Goal: Information Seeking & Learning: Learn about a topic

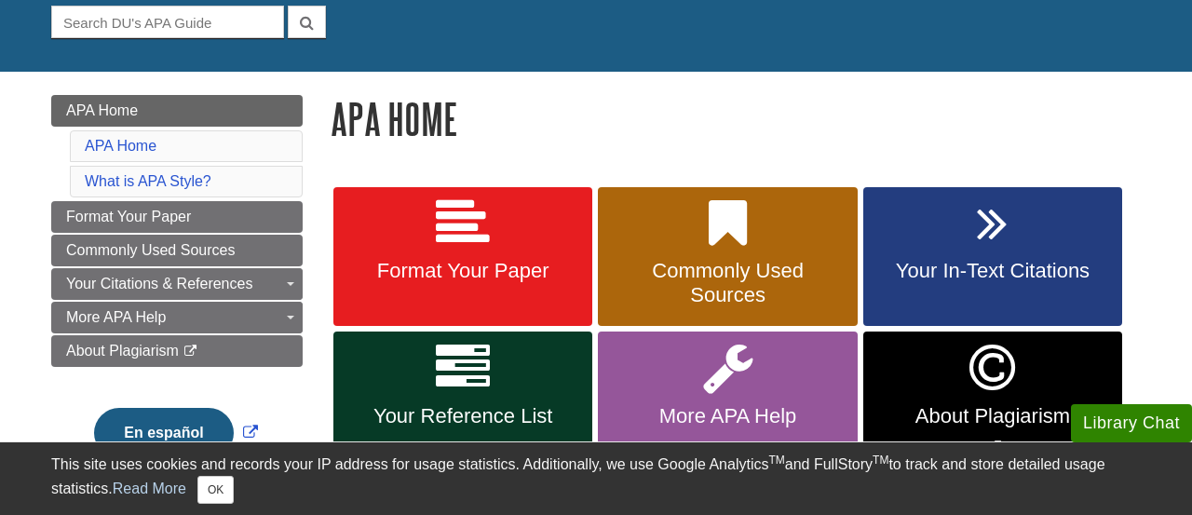
scroll to position [226, 0]
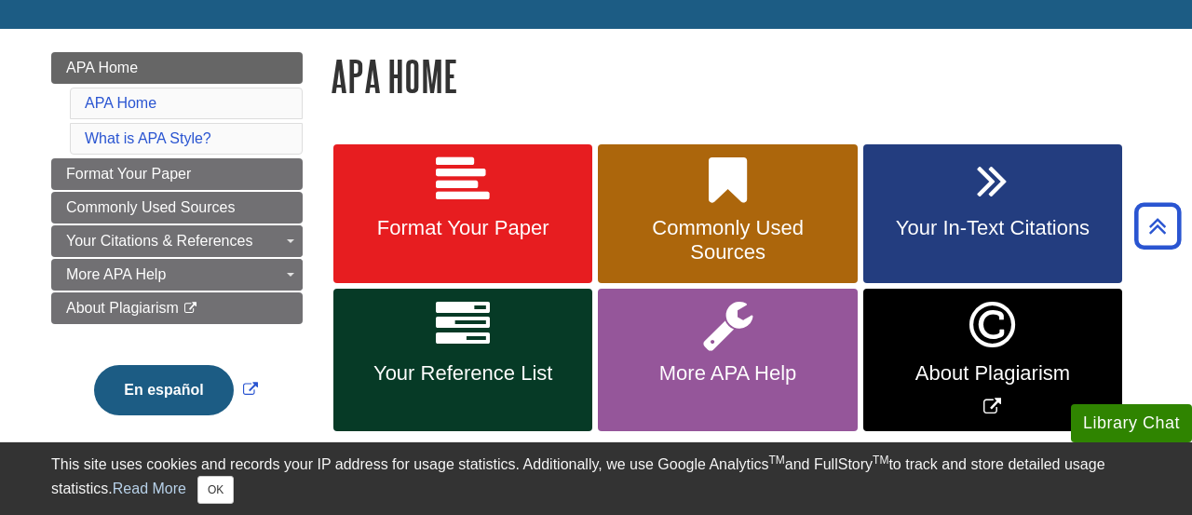
click at [1000, 223] on span "Your In-Text Citations" at bounding box center [992, 228] width 231 height 24
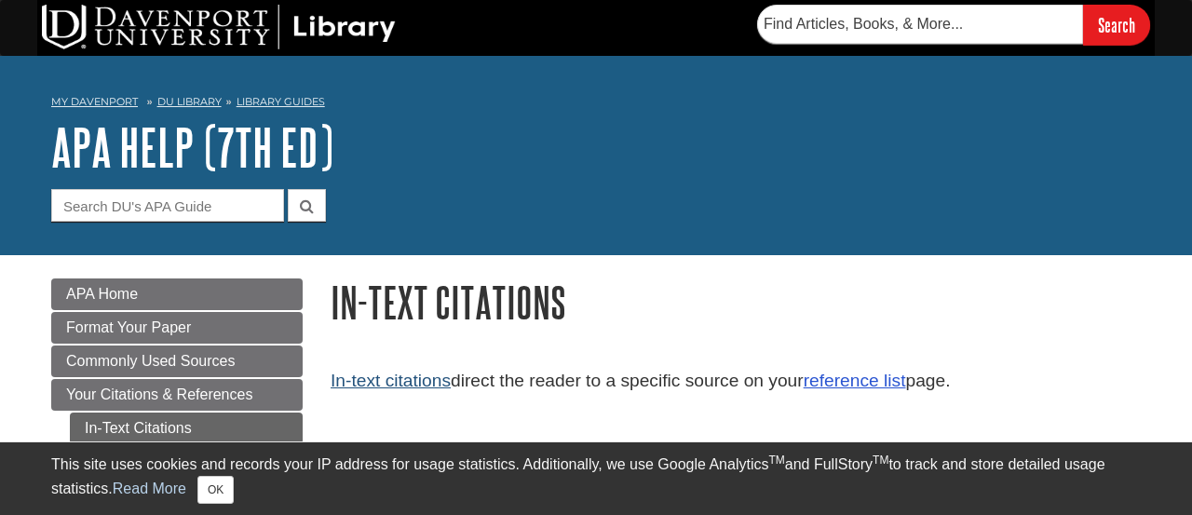
click at [426, 384] on link "In-text citations" at bounding box center [391, 381] width 120 height 20
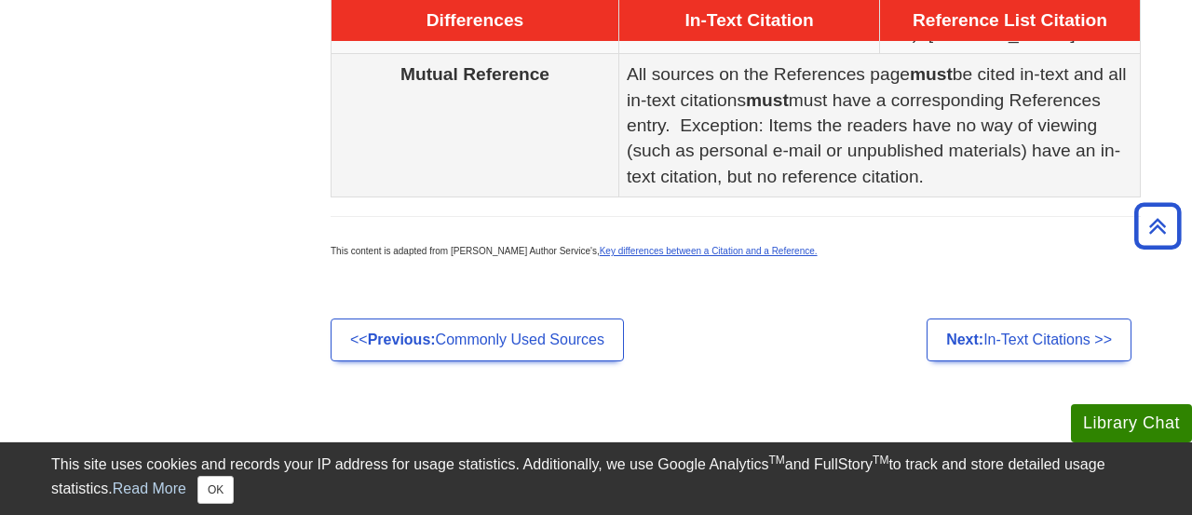
scroll to position [1389, 0]
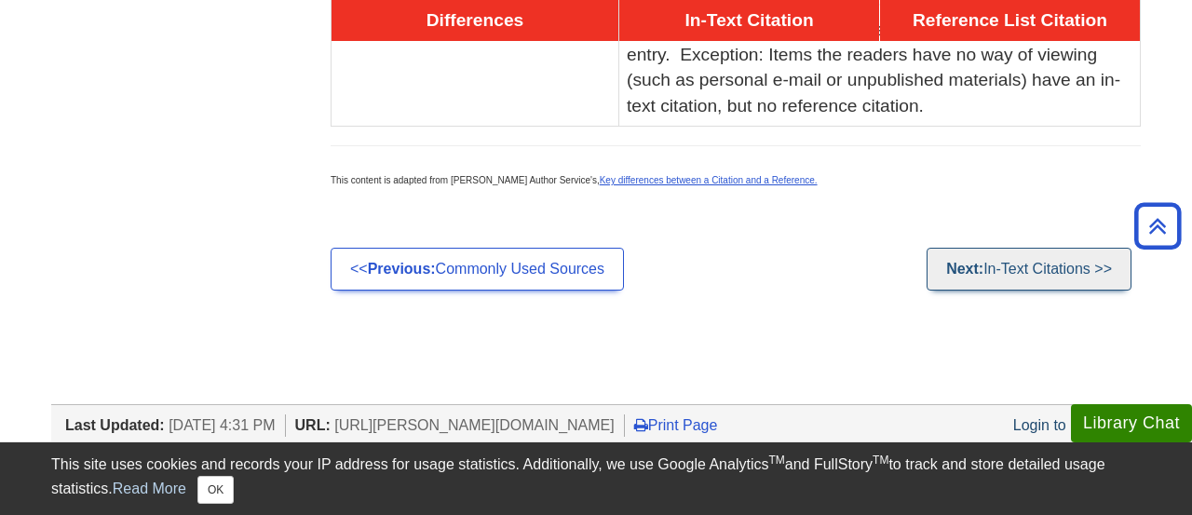
click at [994, 248] on link "Next: In-Text Citations >>" at bounding box center [1029, 269] width 205 height 43
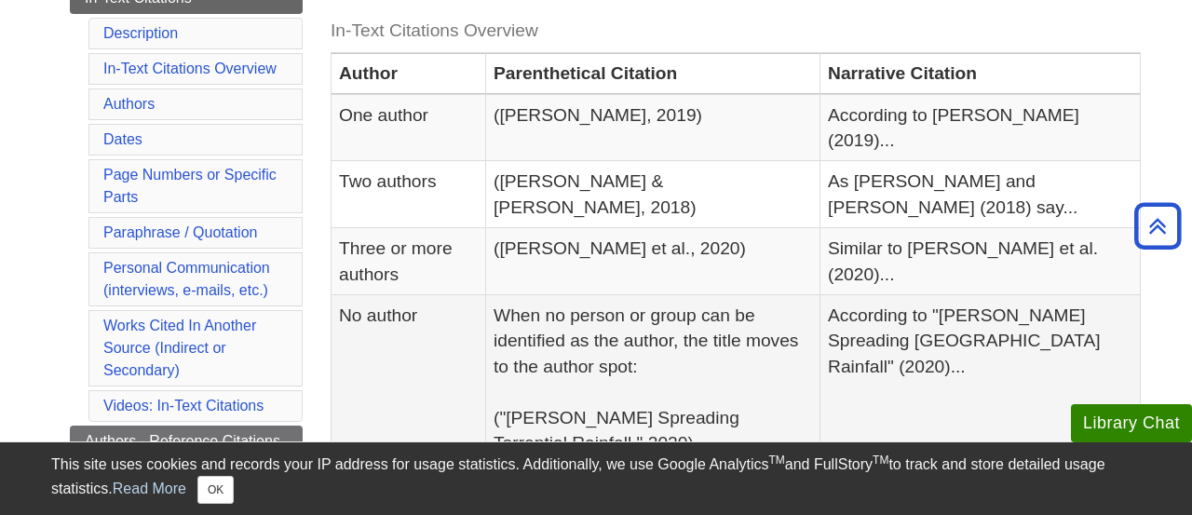
scroll to position [455, 0]
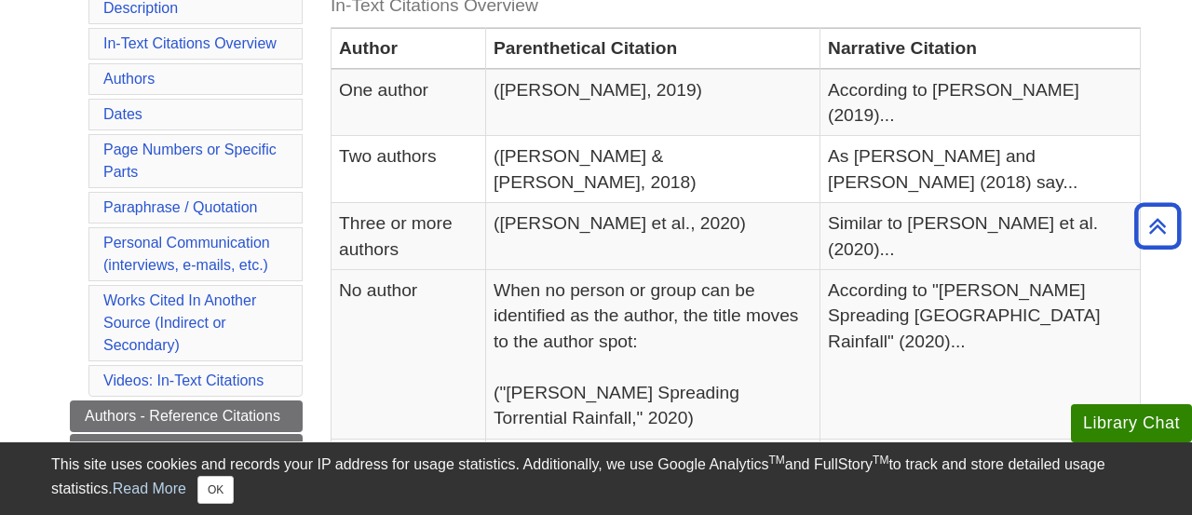
click at [47, 215] on div "Menu APA Home Format Your Paper Commonly Used Sources Your Citations & Referenc…" at bounding box center [176, 385] width 279 height 1125
click at [41, 191] on div "Menu APA Home Format Your Paper Commonly Used Sources Your Citations & Referenc…" at bounding box center [176, 385] width 279 height 1125
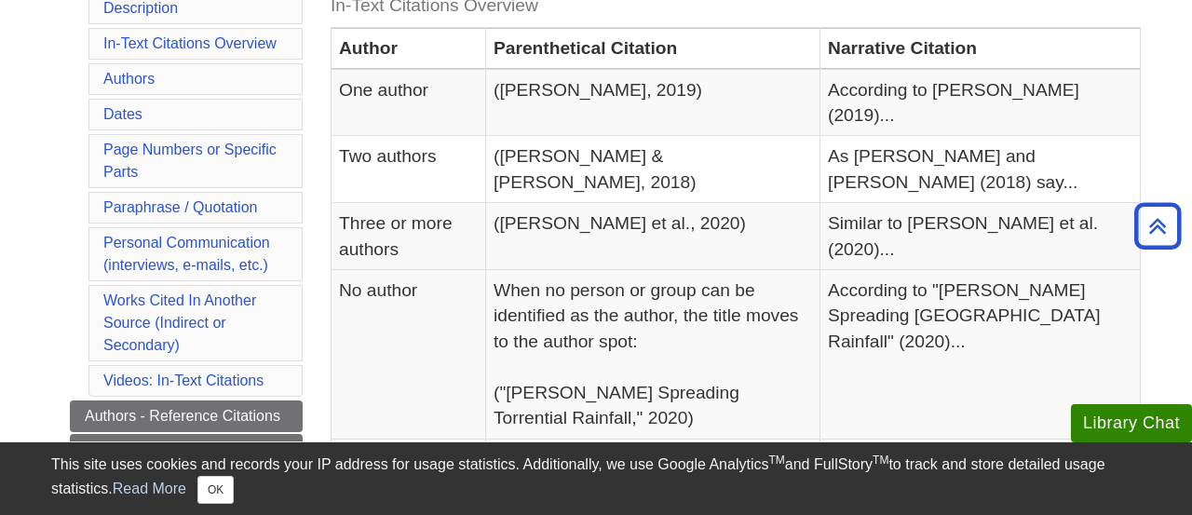
click at [48, 177] on div "Menu APA Home Format Your Paper Commonly Used Sources Your Citations & Referenc…" at bounding box center [176, 385] width 279 height 1125
click at [41, 189] on div "Menu APA Home Format Your Paper Commonly Used Sources Your Citations & Referenc…" at bounding box center [176, 385] width 279 height 1125
click at [46, 177] on div "Menu APA Home Format Your Paper Commonly Used Sources Your Citations & Referenc…" at bounding box center [176, 385] width 279 height 1125
click at [44, 182] on div "Menu APA Home Format Your Paper Commonly Used Sources Your Citations & Referenc…" at bounding box center [176, 385] width 279 height 1125
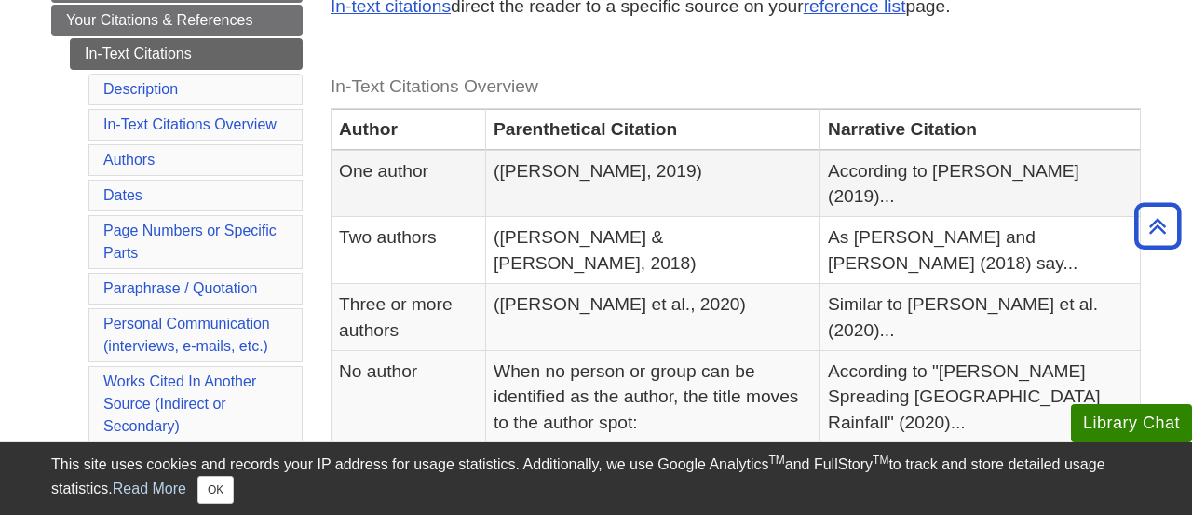
scroll to position [0, 0]
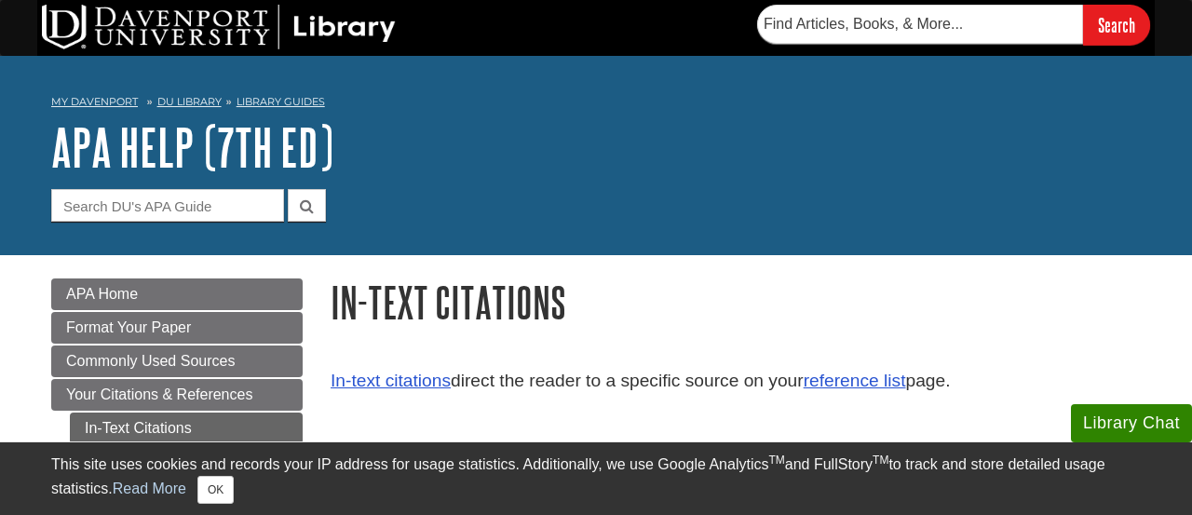
click at [128, 27] on img at bounding box center [219, 27] width 354 height 45
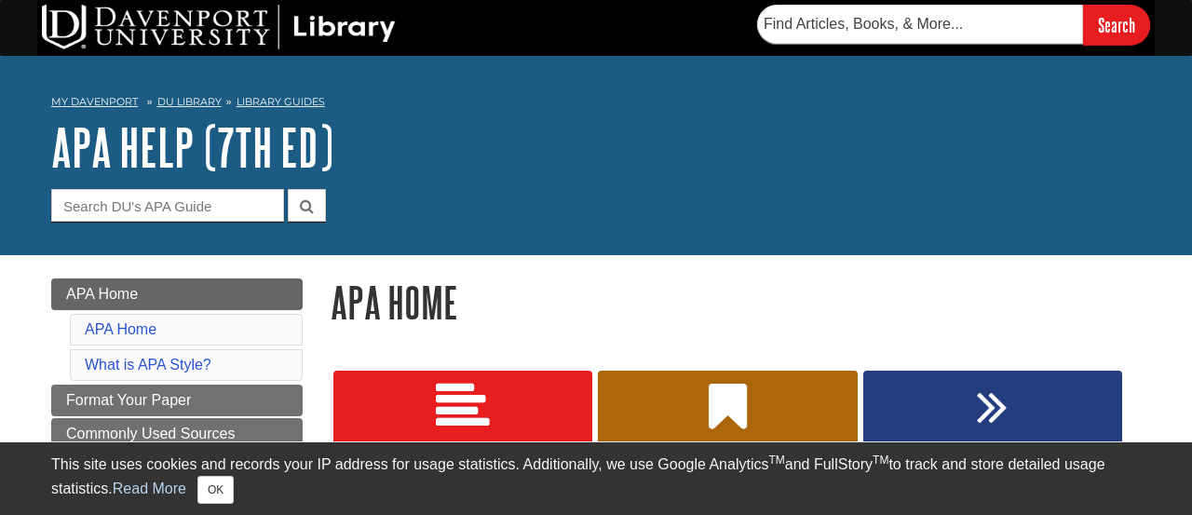
scroll to position [189, 0]
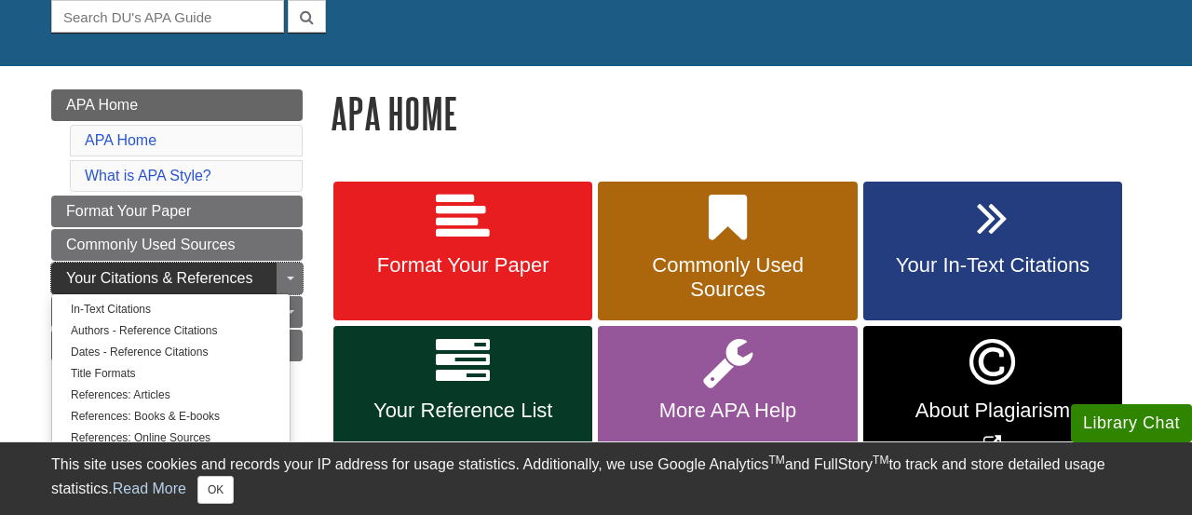
click at [220, 275] on span "Your Citations & References" at bounding box center [159, 278] width 186 height 16
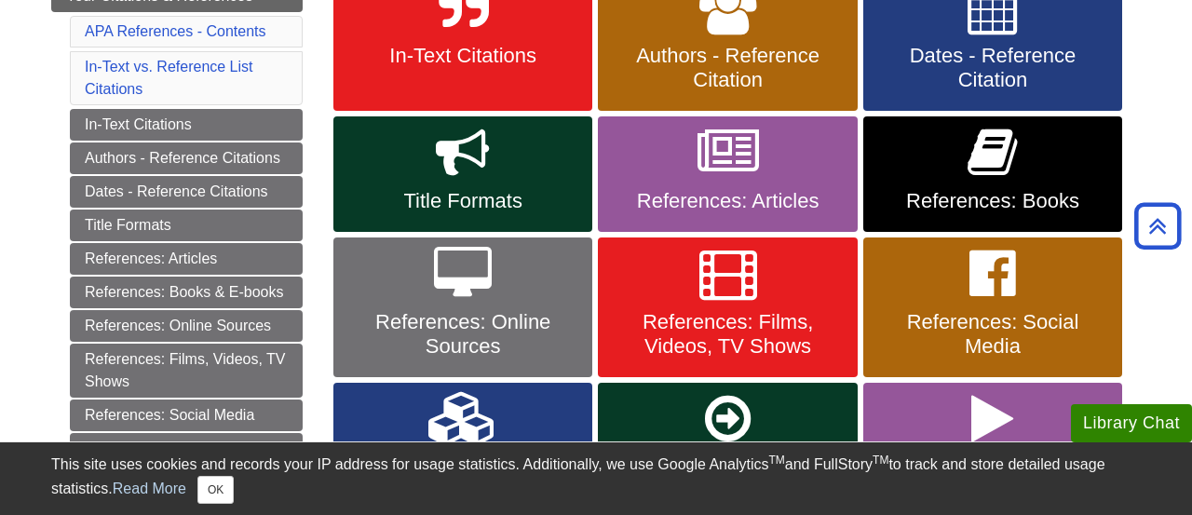
scroll to position [248, 0]
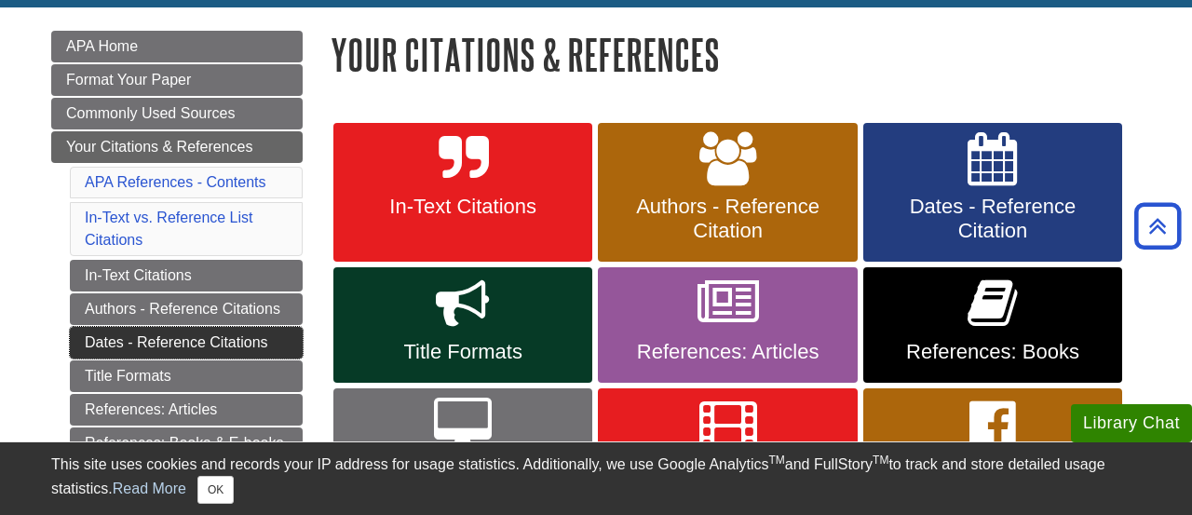
click at [185, 342] on link "Dates - Reference Citations" at bounding box center [186, 343] width 233 height 32
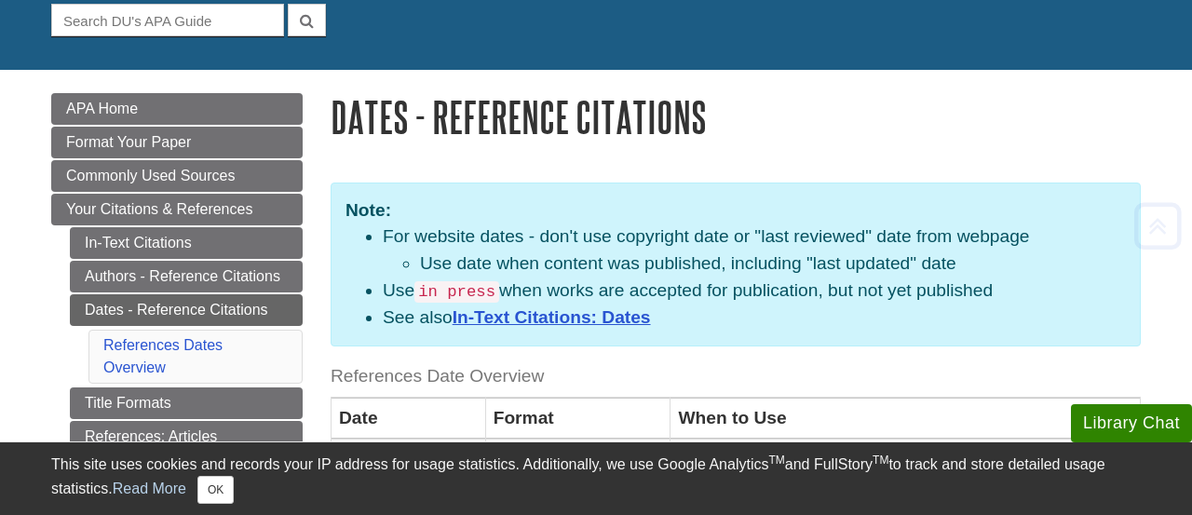
scroll to position [182, 0]
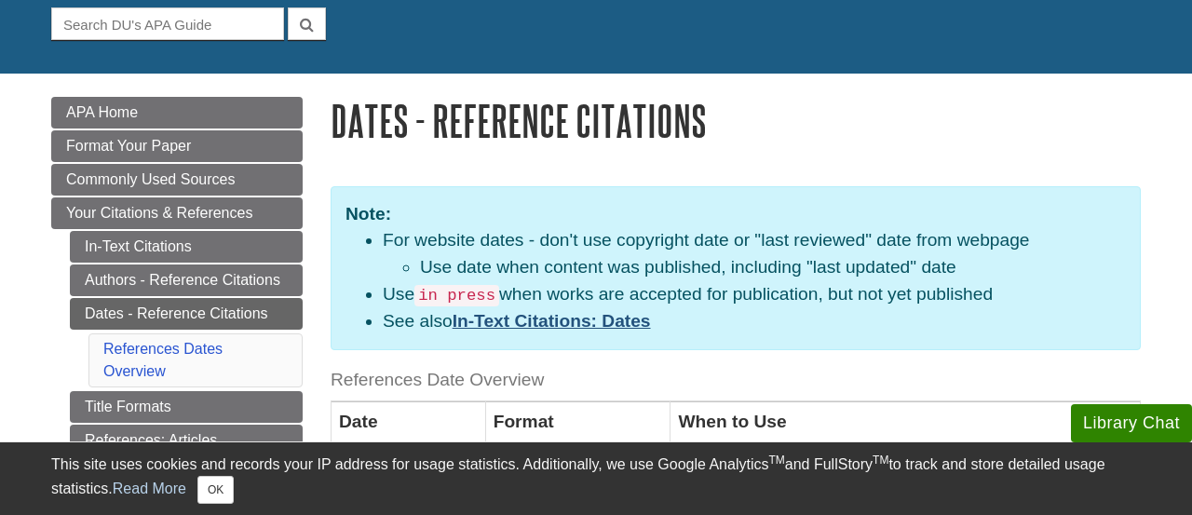
click at [559, 315] on link "In-Text Citations: Dates" at bounding box center [552, 321] width 198 height 20
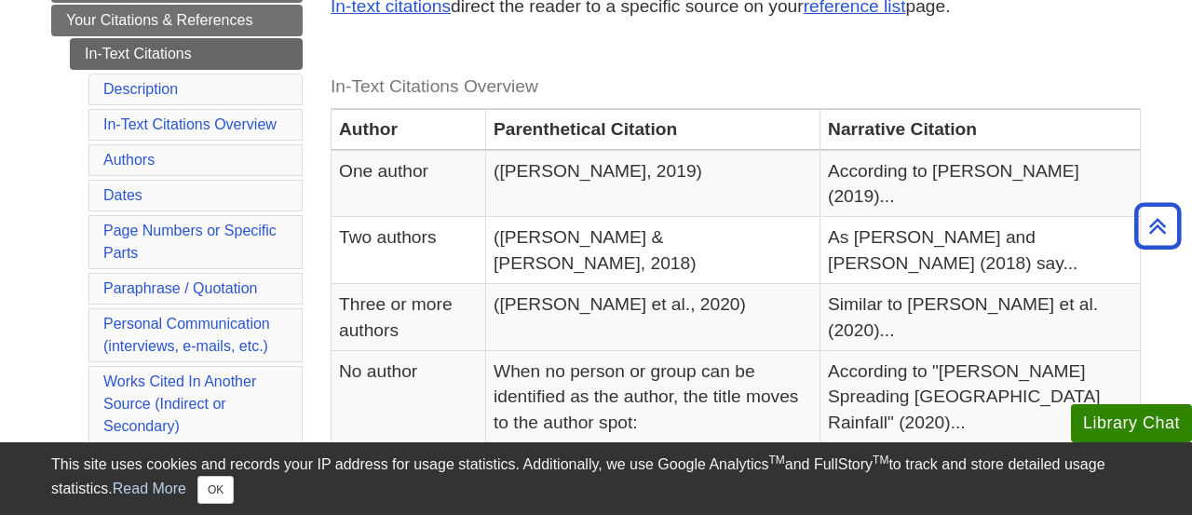
scroll to position [257, 0]
